Goal: Task Accomplishment & Management: Manage account settings

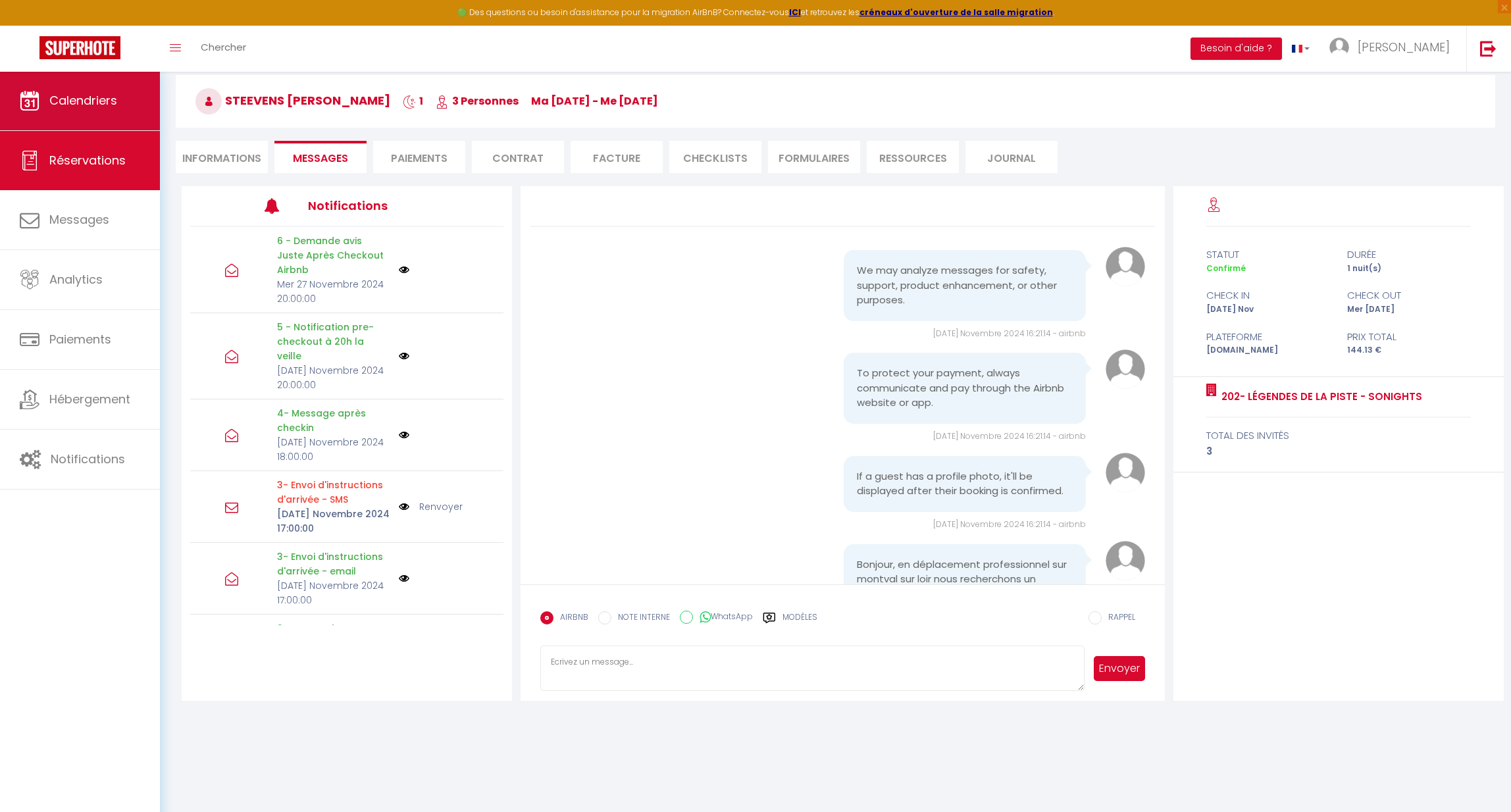
scroll to position [970, 0]
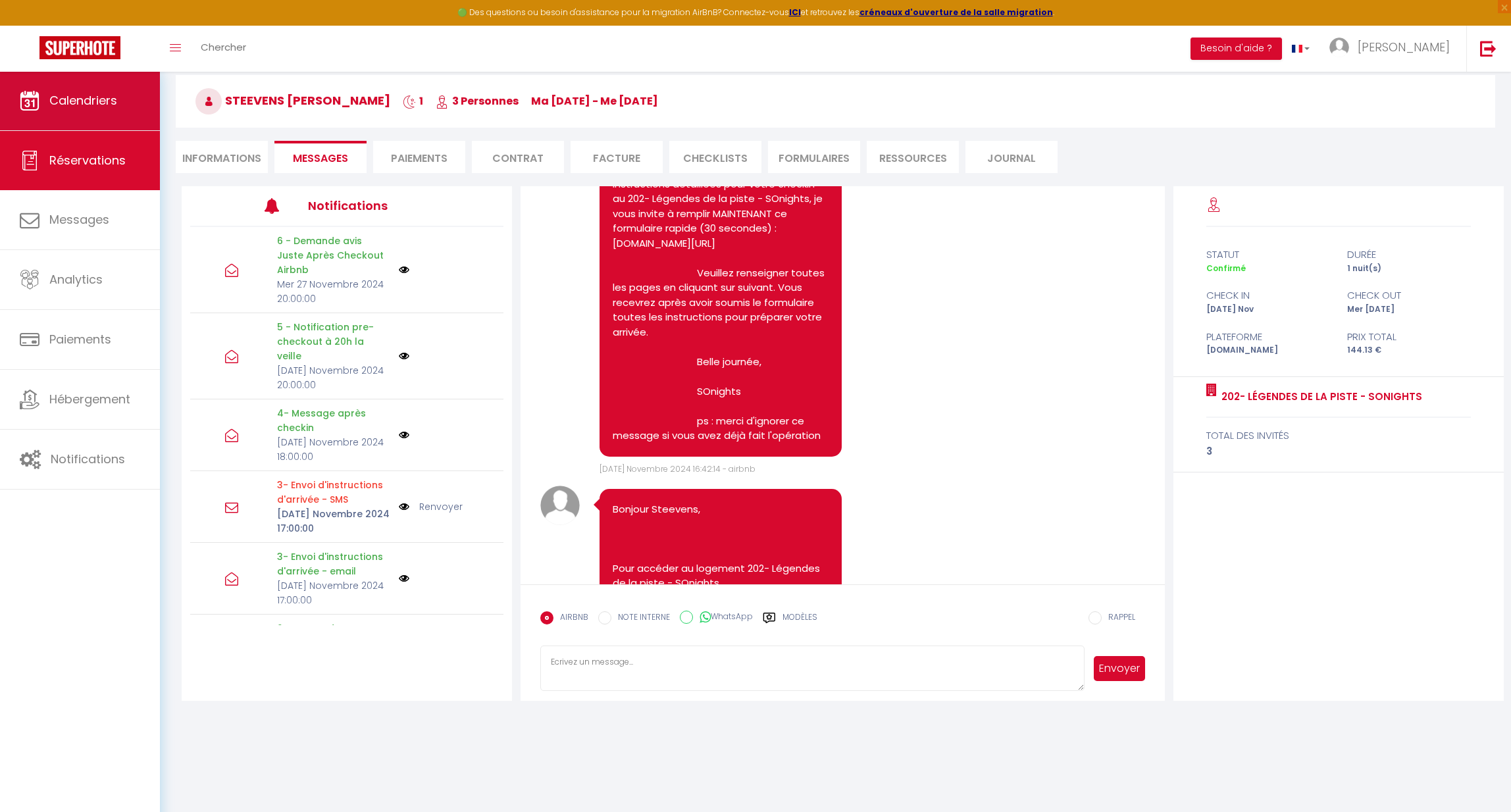
click at [45, 93] on link "Calendriers" at bounding box center [80, 101] width 160 height 59
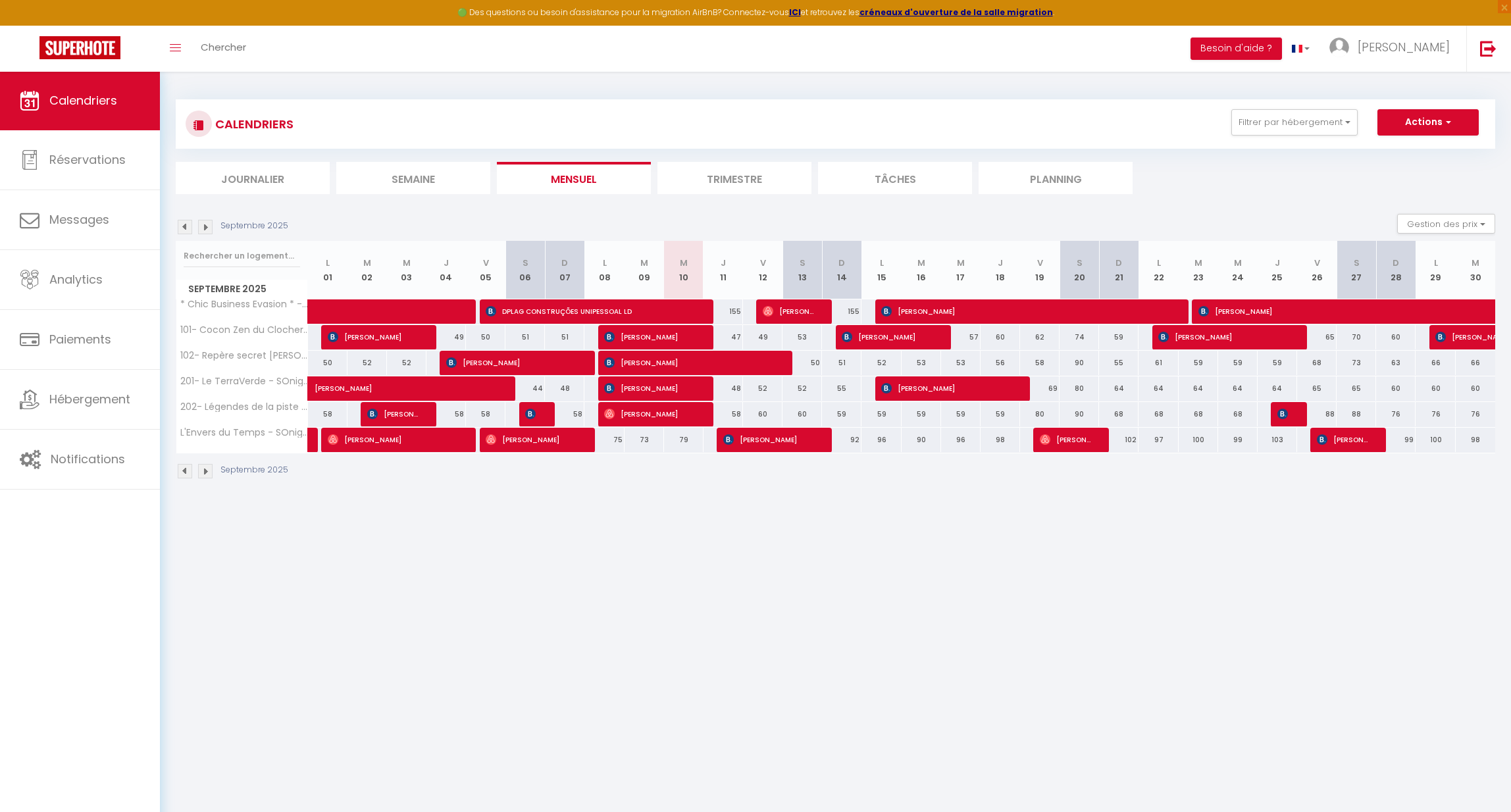
click at [183, 224] on img at bounding box center [185, 227] width 15 height 15
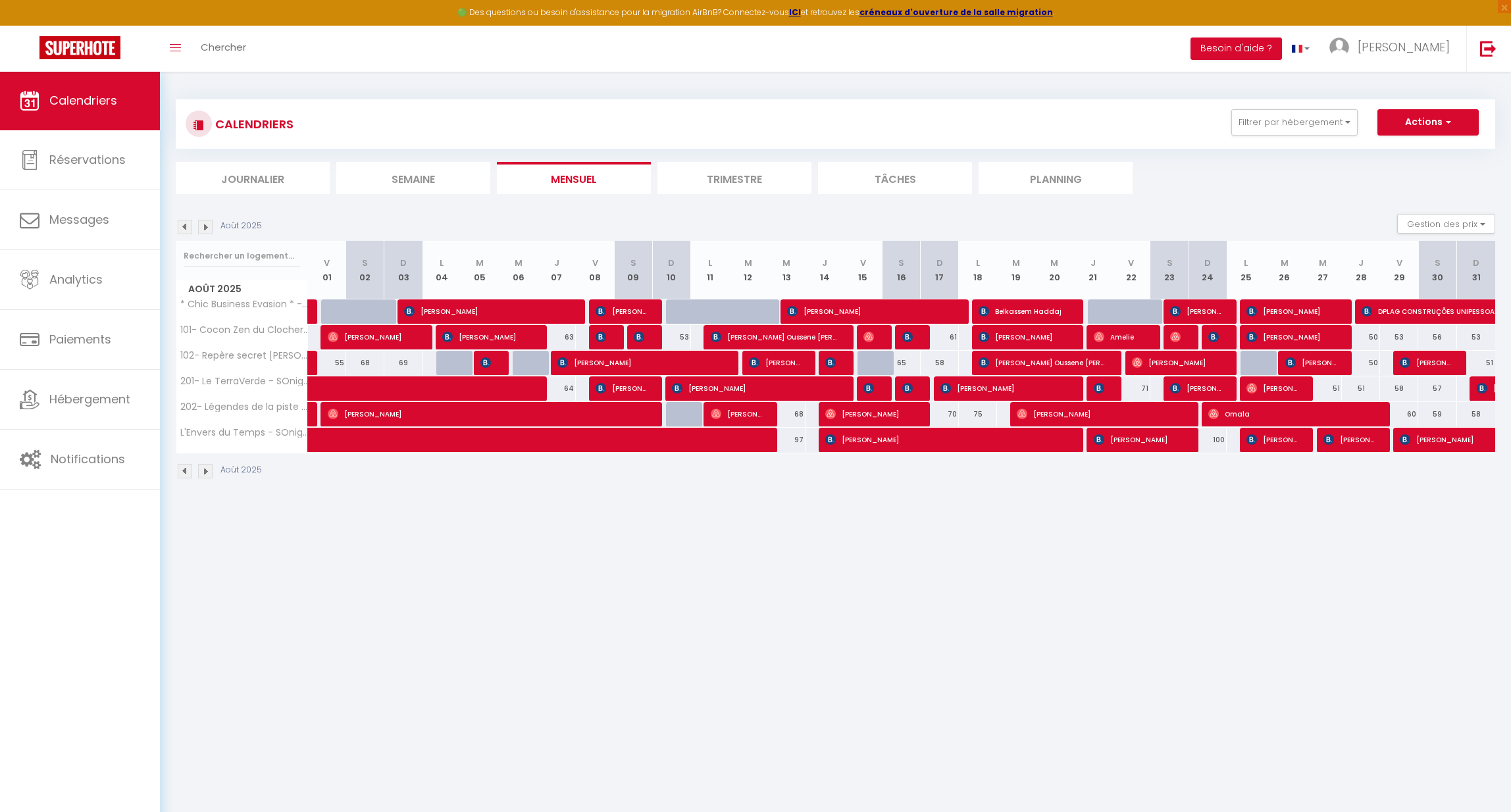
click at [1448, 121] on span "button" at bounding box center [1446, 121] width 8 height 13
click at [89, 282] on span "Analytics" at bounding box center [76, 279] width 53 height 16
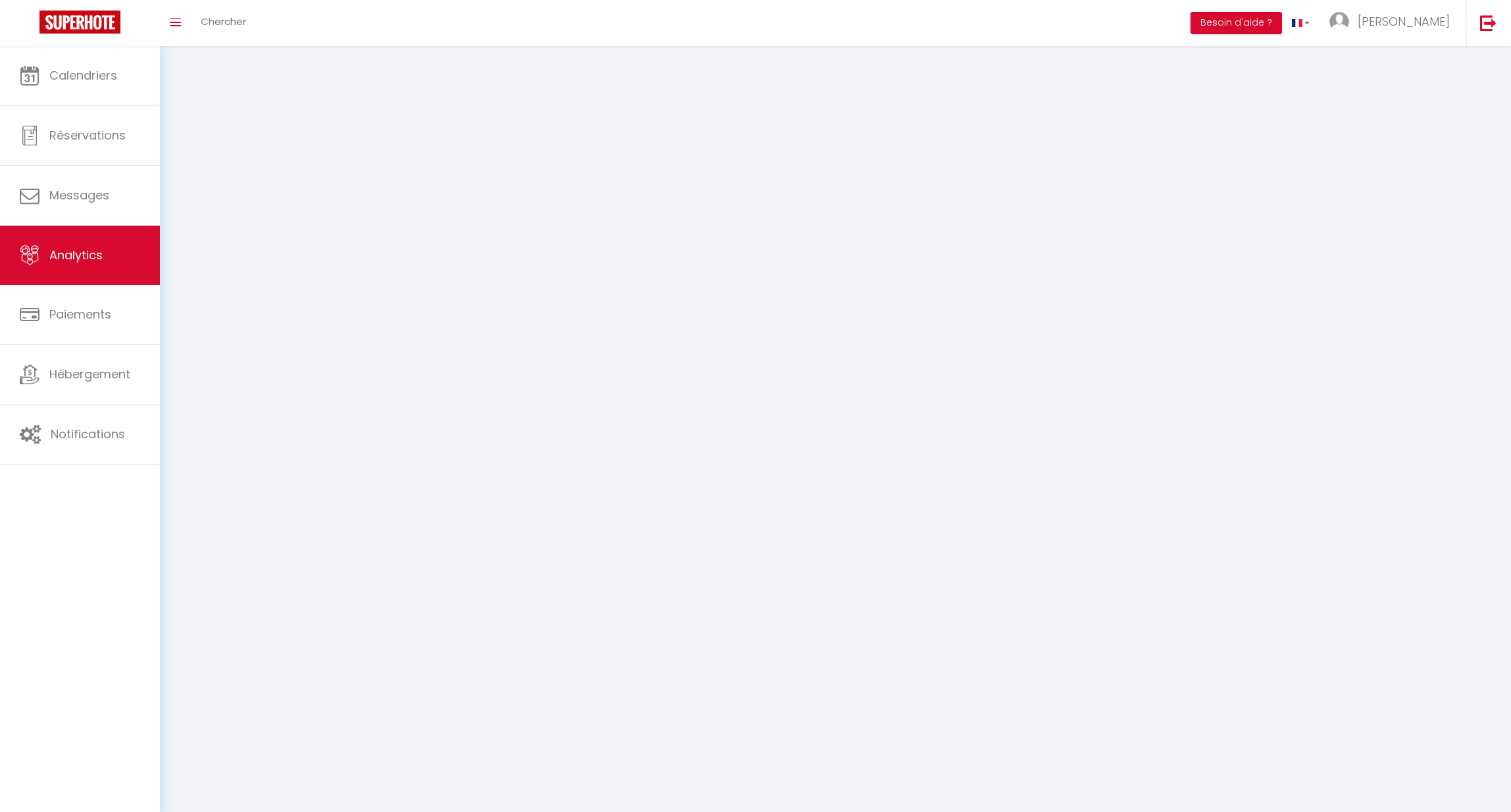
select select "2025"
select select "9"
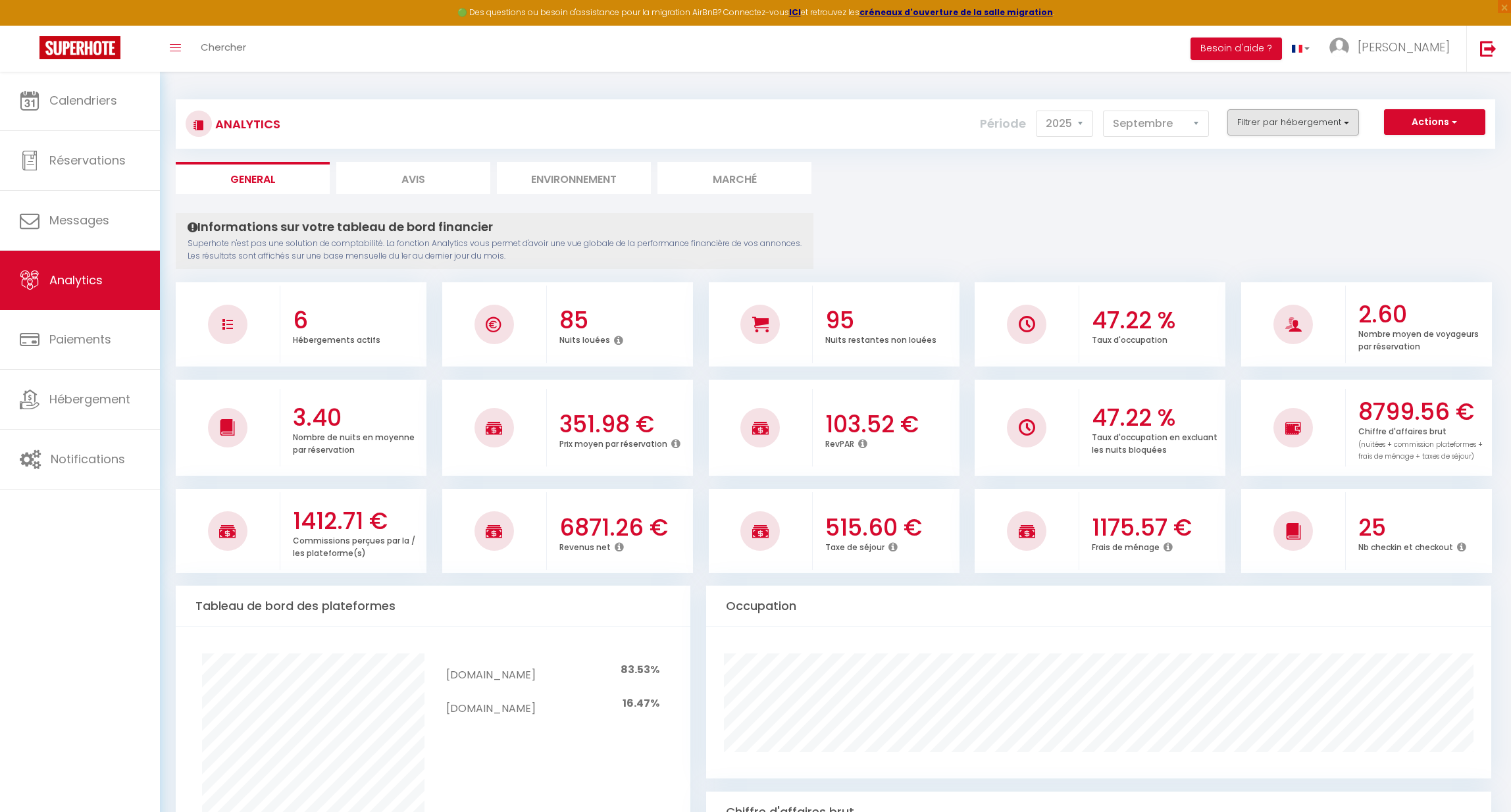
click at [1257, 125] on button "Filtrer par hébergement" at bounding box center [1293, 122] width 132 height 27
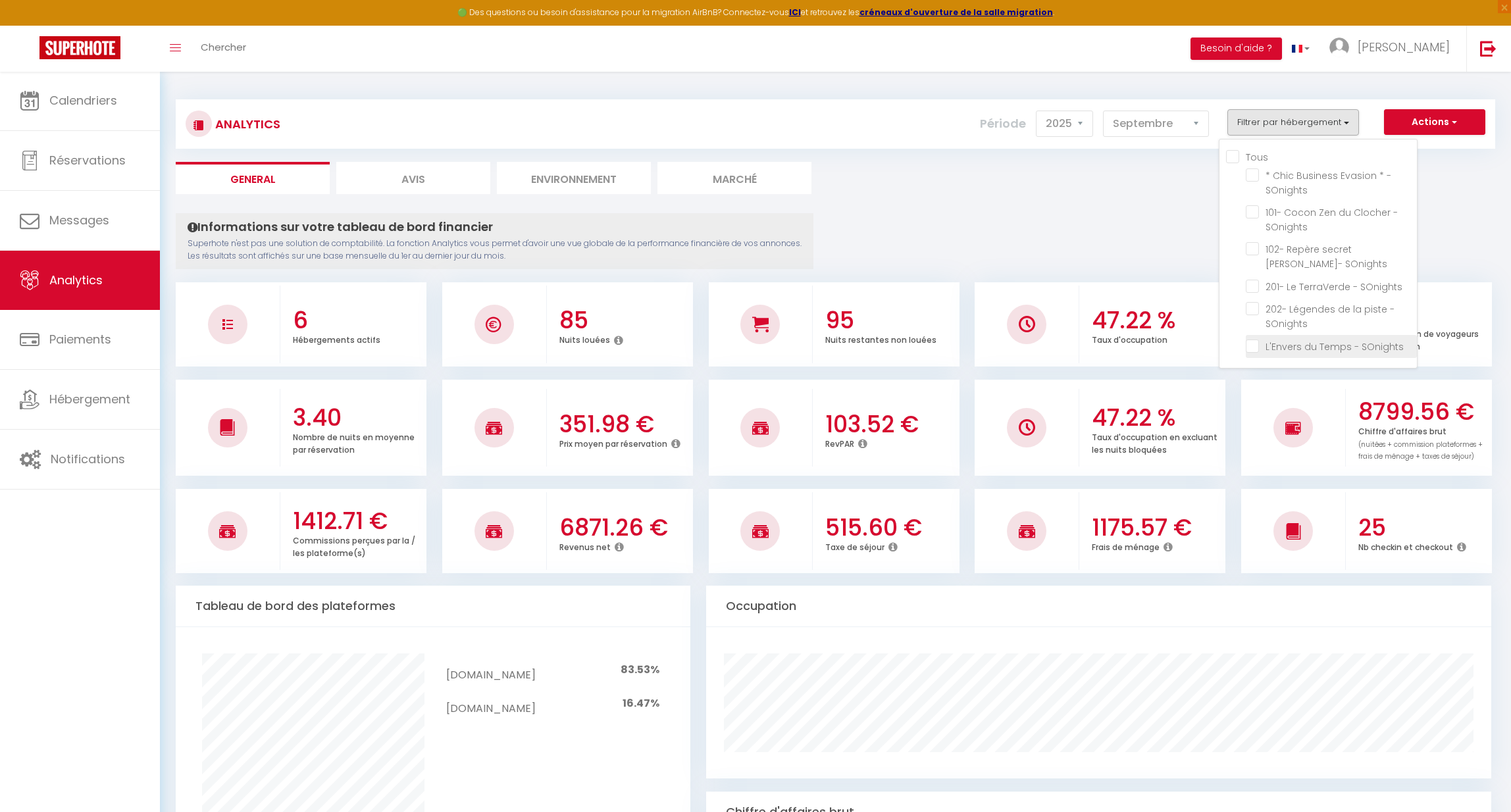
click at [1250, 340] on SOnights "checkbox" at bounding box center [1331, 345] width 171 height 13
checkbox SOnights "true"
checkbox SOnights "false"
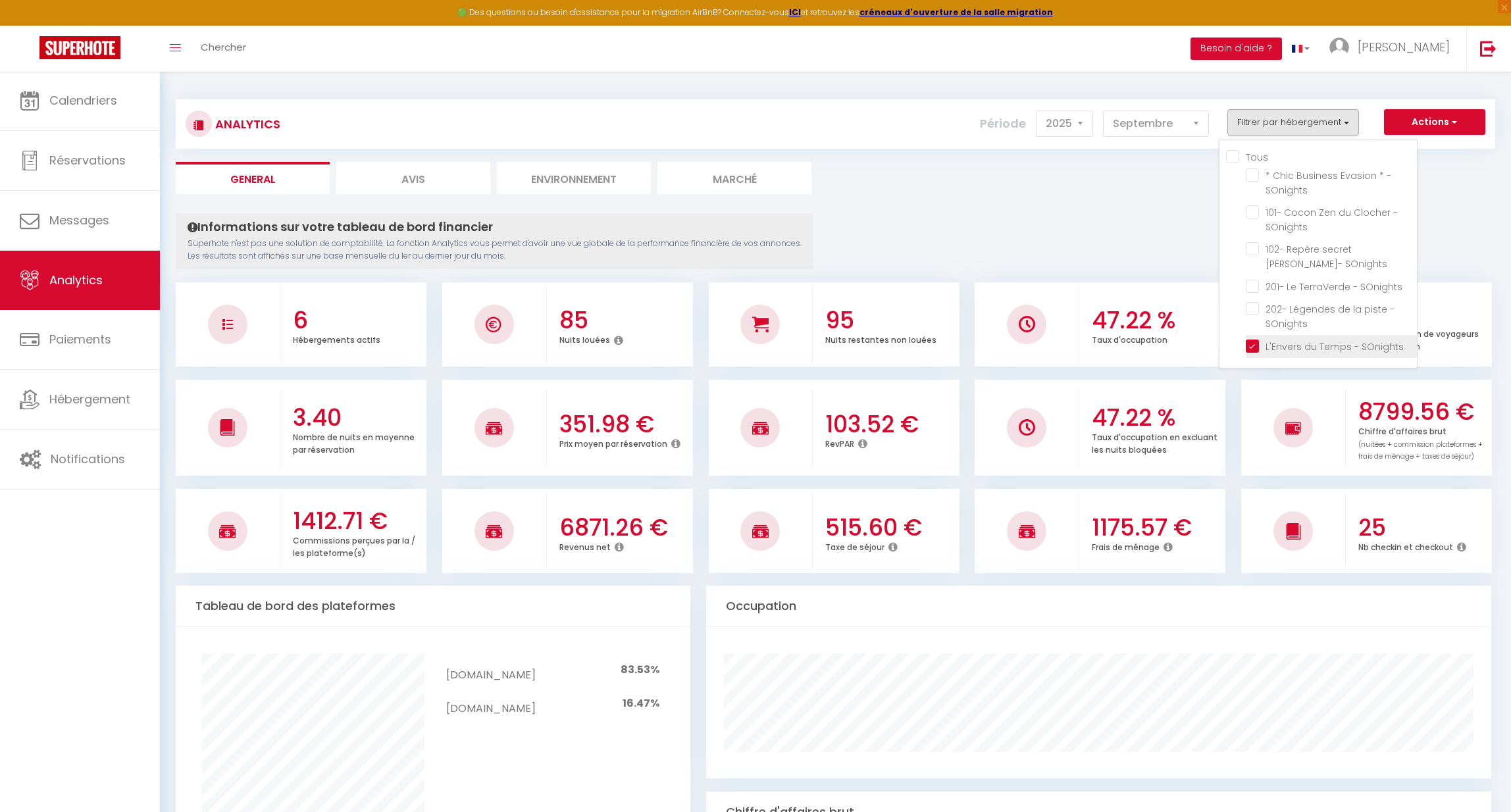
checkbox SOnights "false"
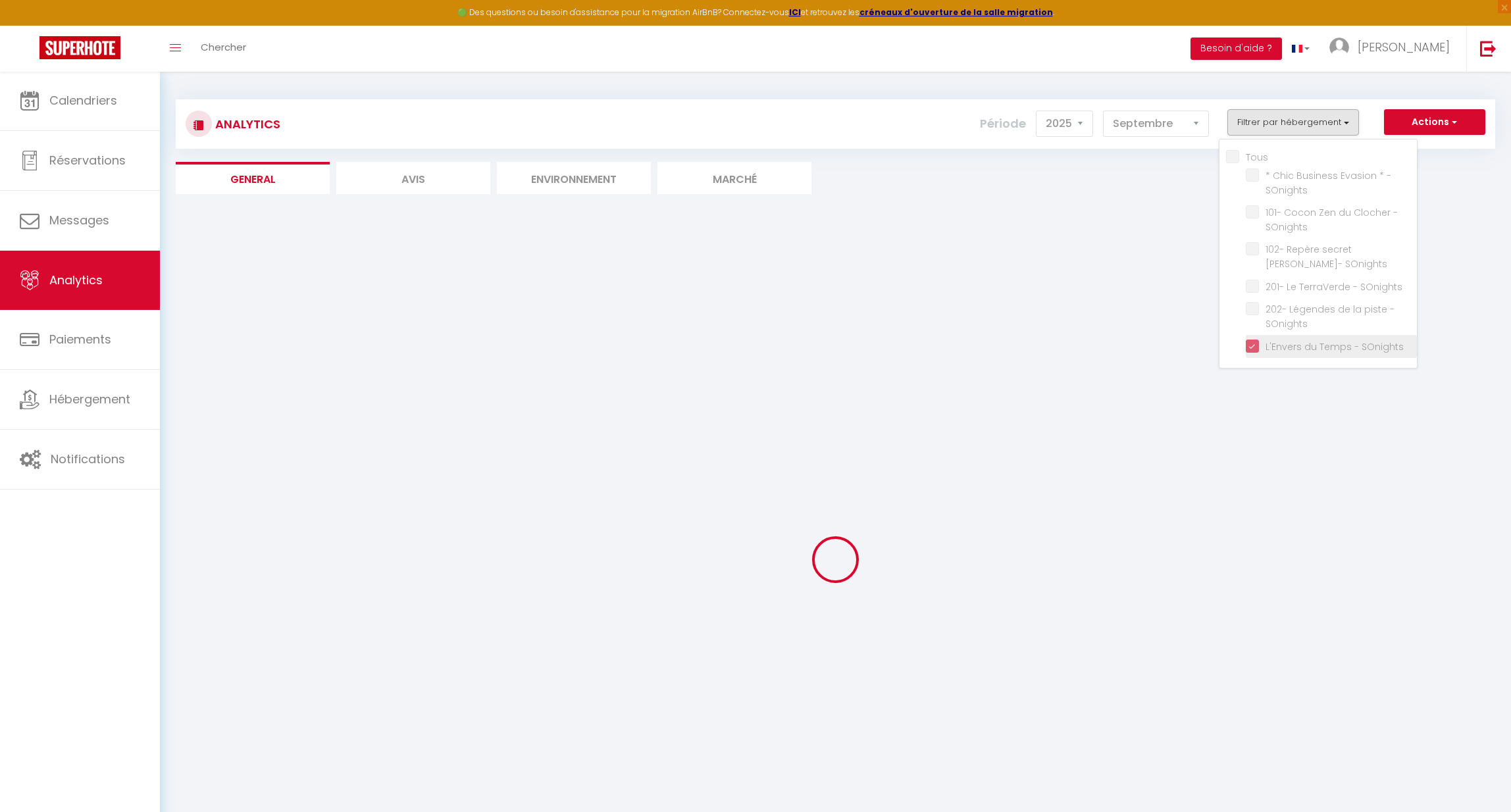
checkbox SOnights "false"
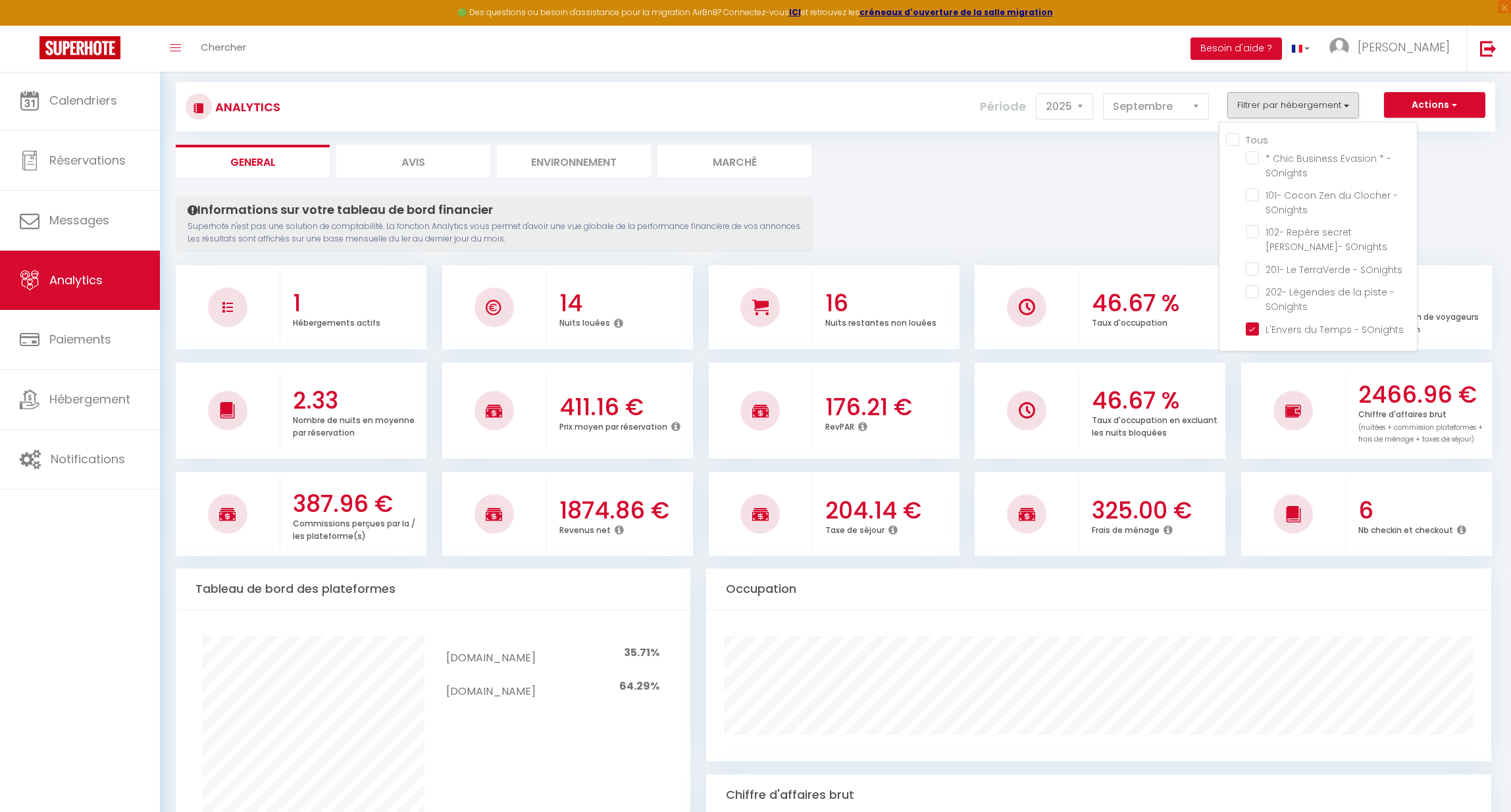
scroll to position [20, 0]
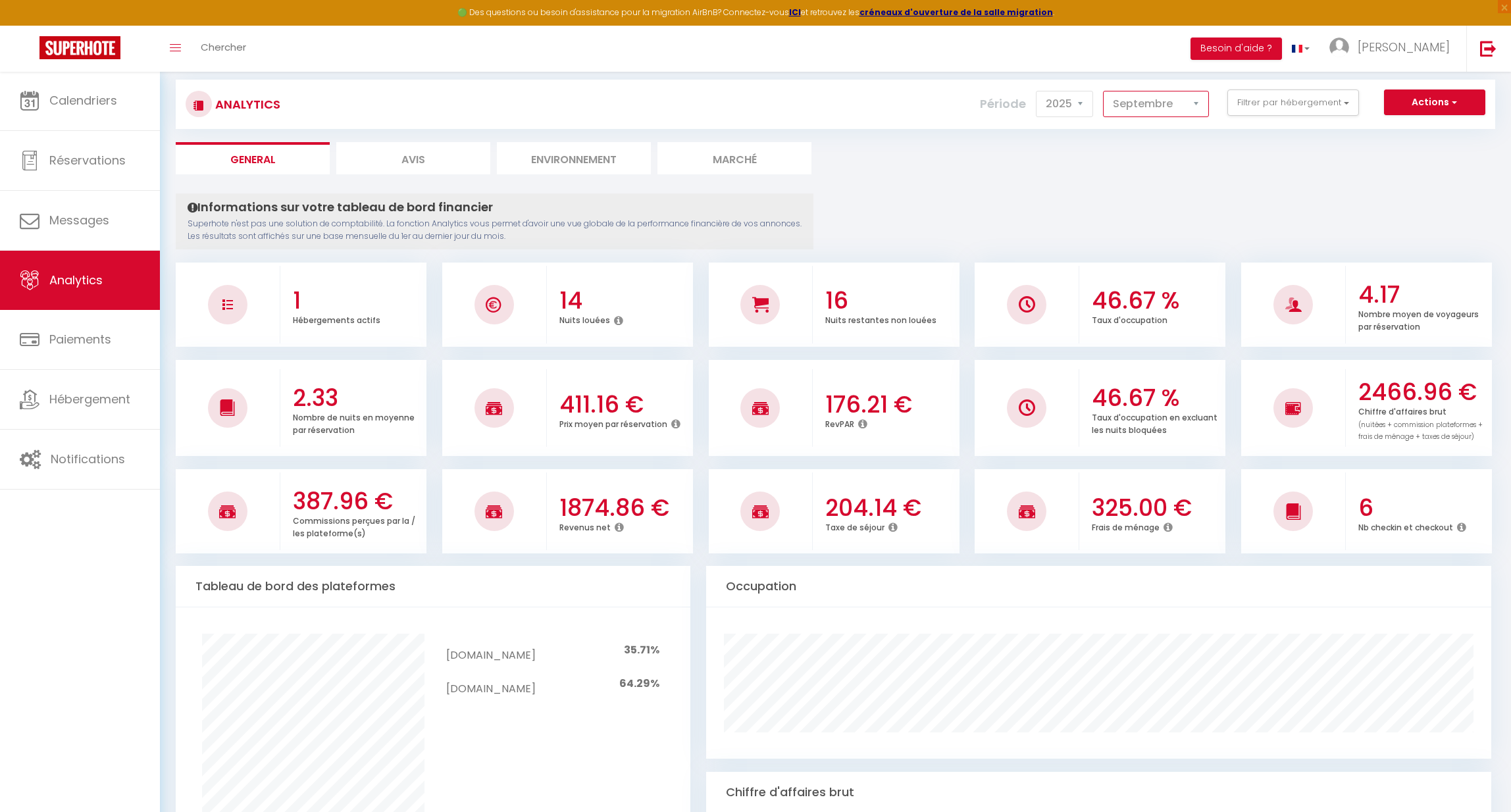
select select "8"
click at [88, 280] on span "Analytics" at bounding box center [76, 280] width 53 height 16
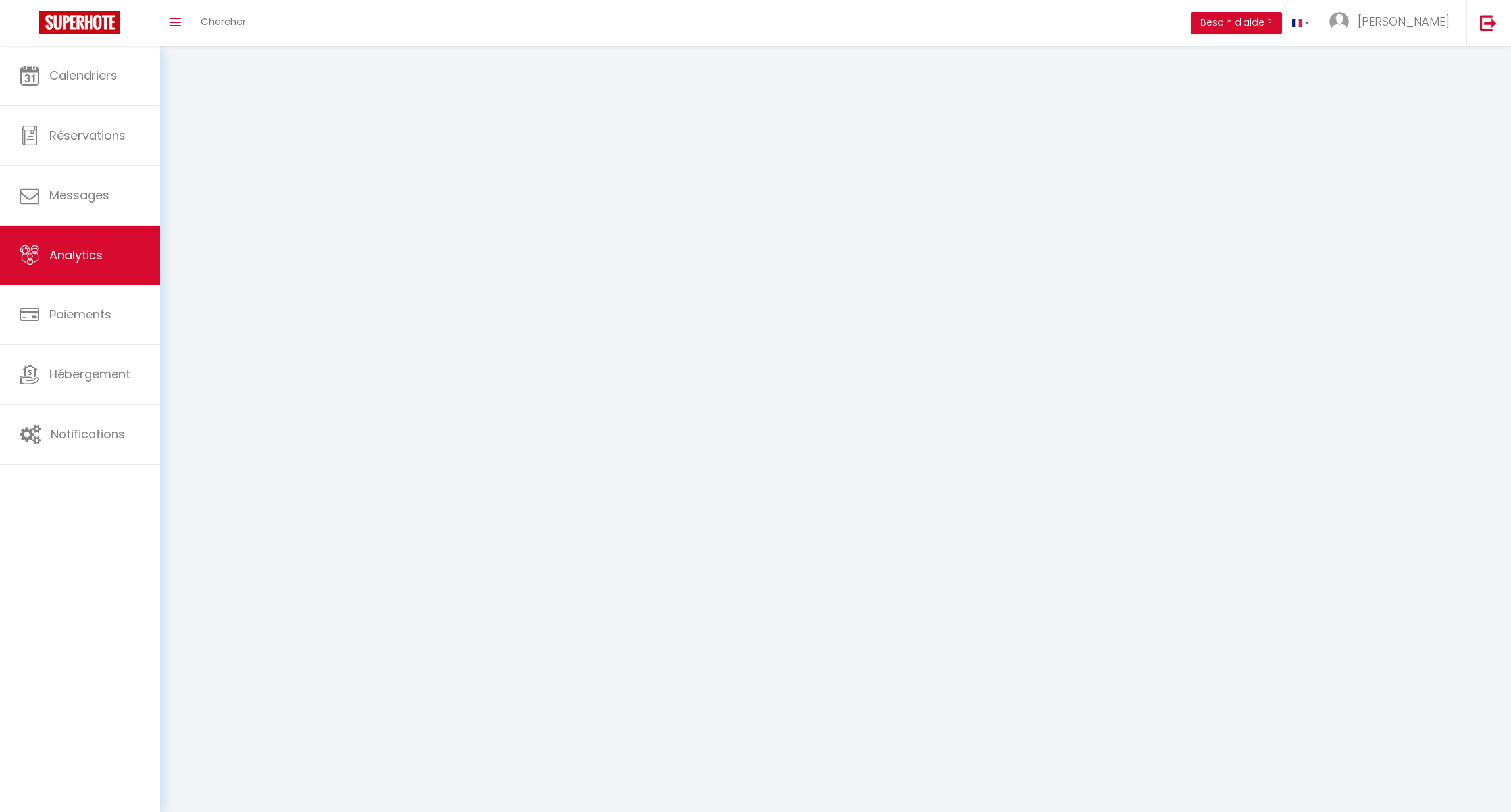
select select "2025"
select select "9"
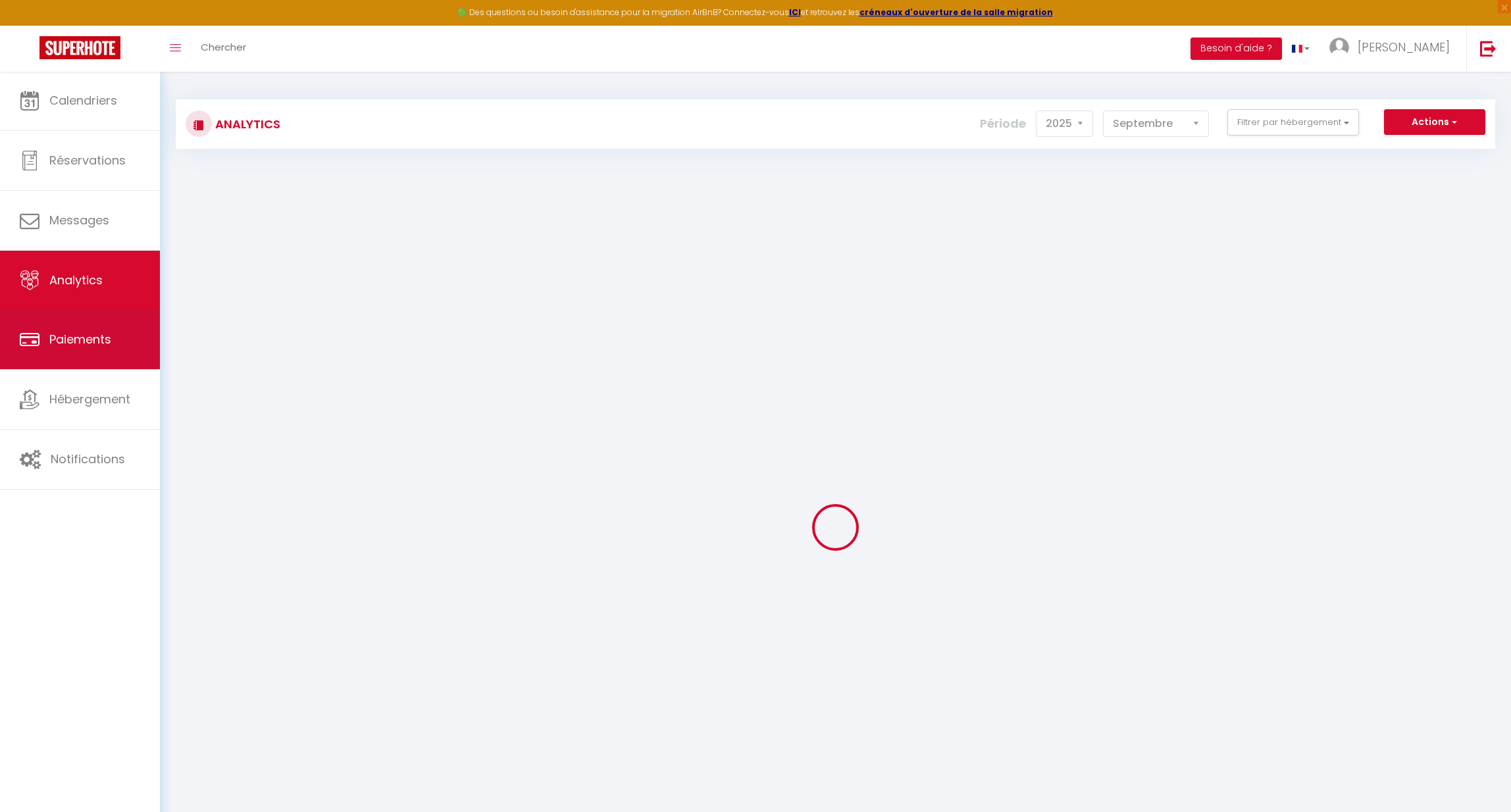
click at [82, 339] on span "Paiements" at bounding box center [80, 339] width 62 height 16
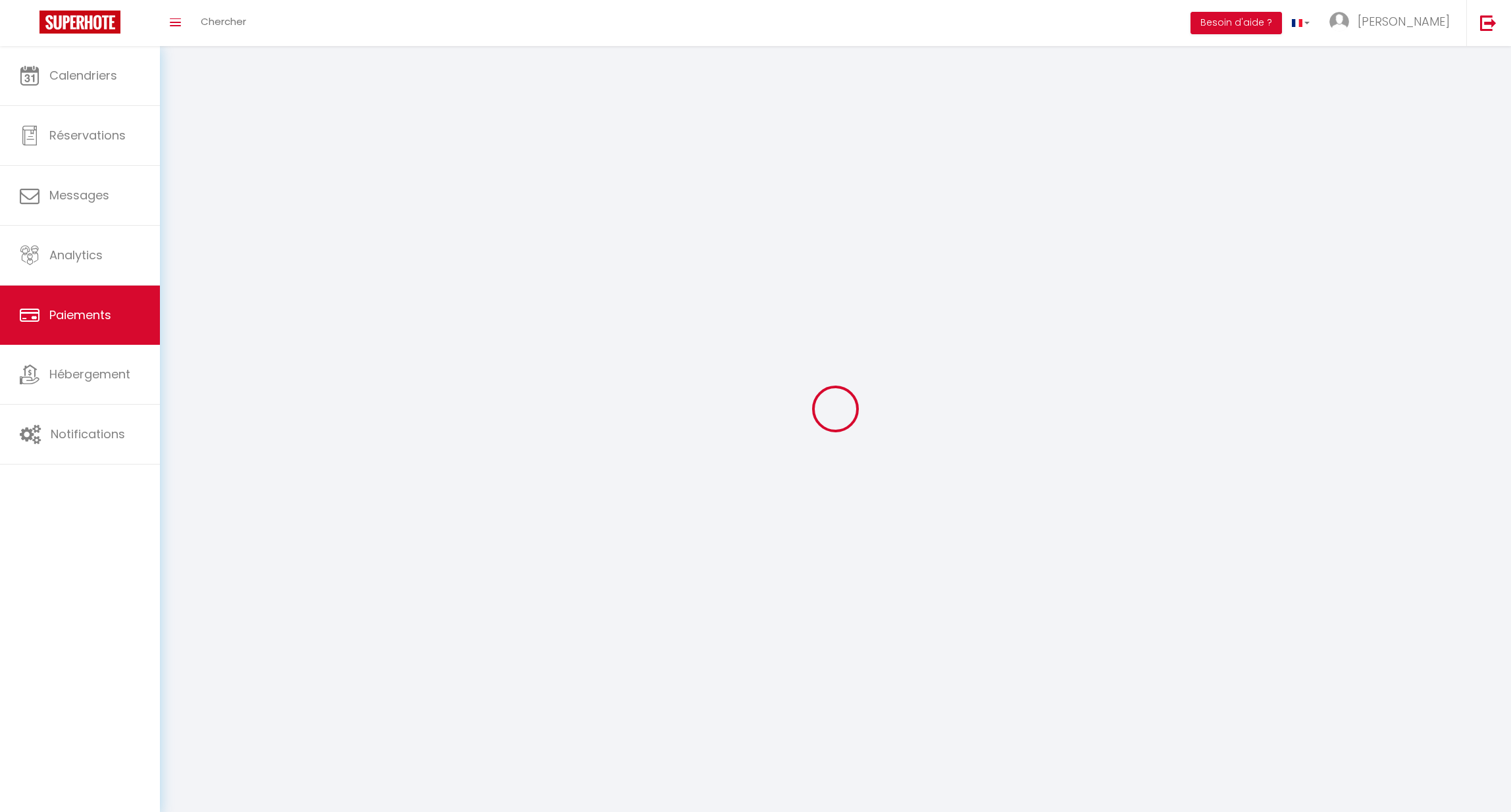
select select "2"
select select "0"
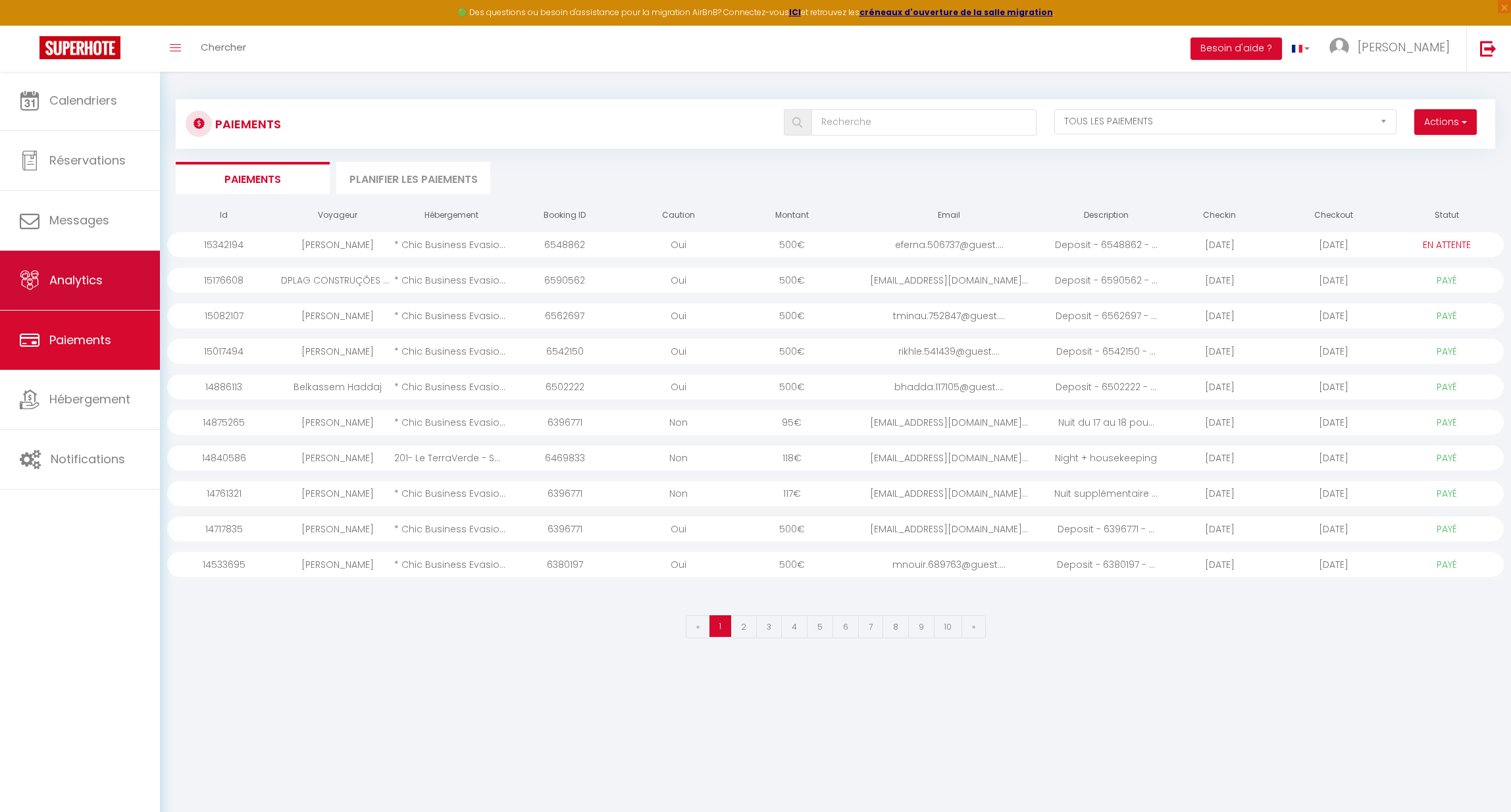
click at [85, 288] on span "Analytics" at bounding box center [76, 280] width 53 height 16
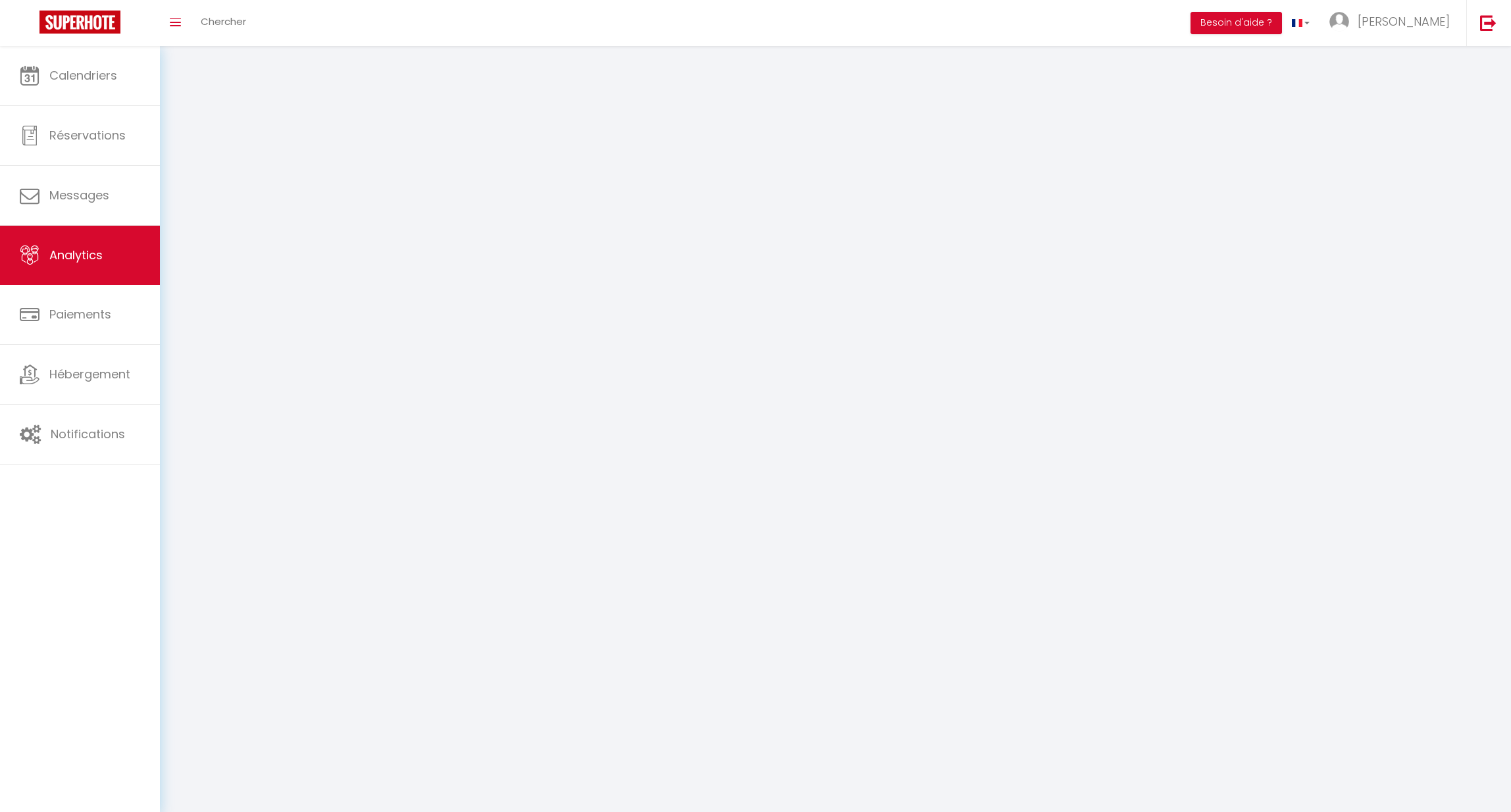
select select "2025"
select select "9"
